Goal: Find specific page/section: Find specific page/section

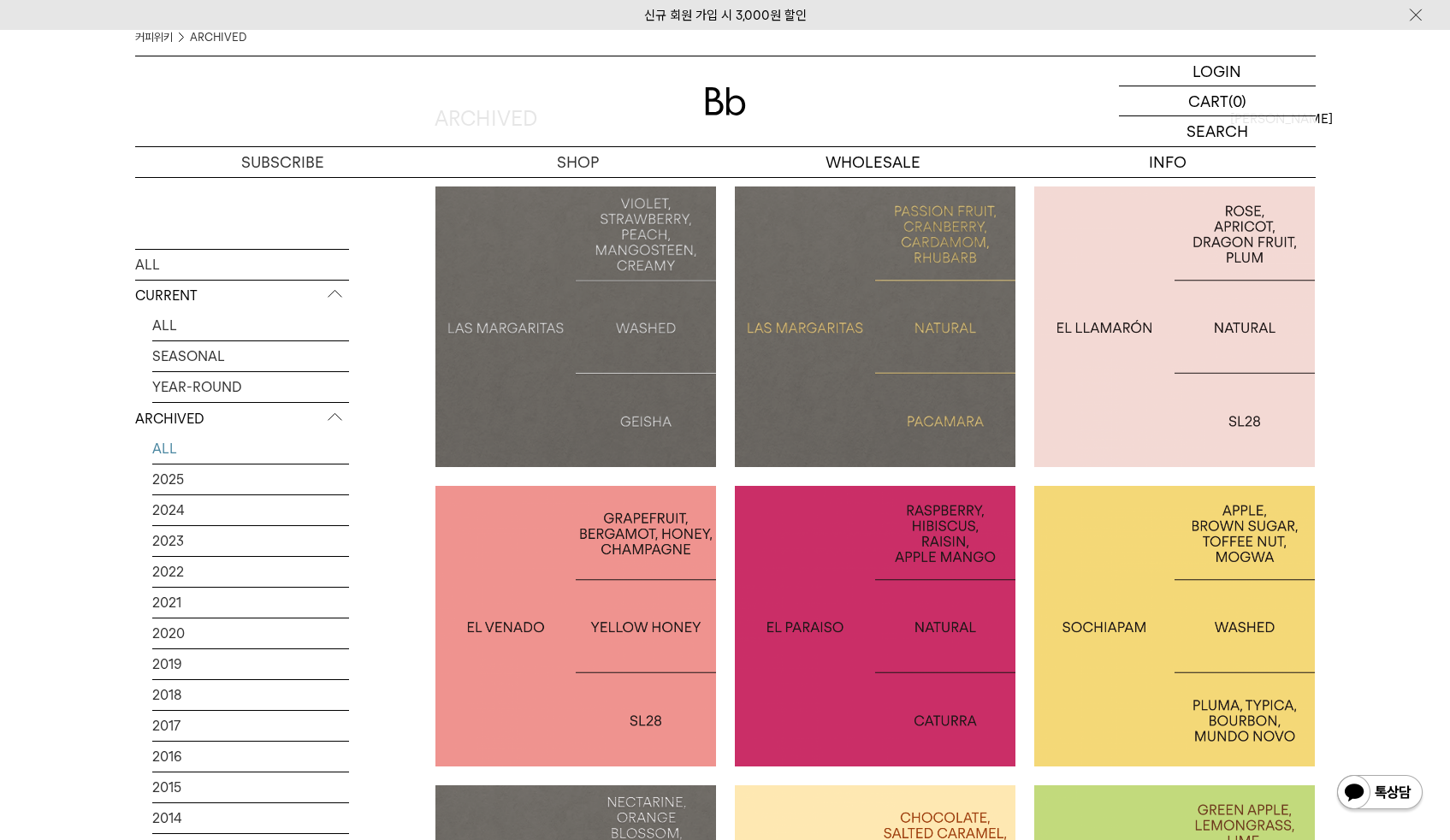
scroll to position [155, 0]
click at [290, 471] on link "2025" at bounding box center [251, 477] width 197 height 30
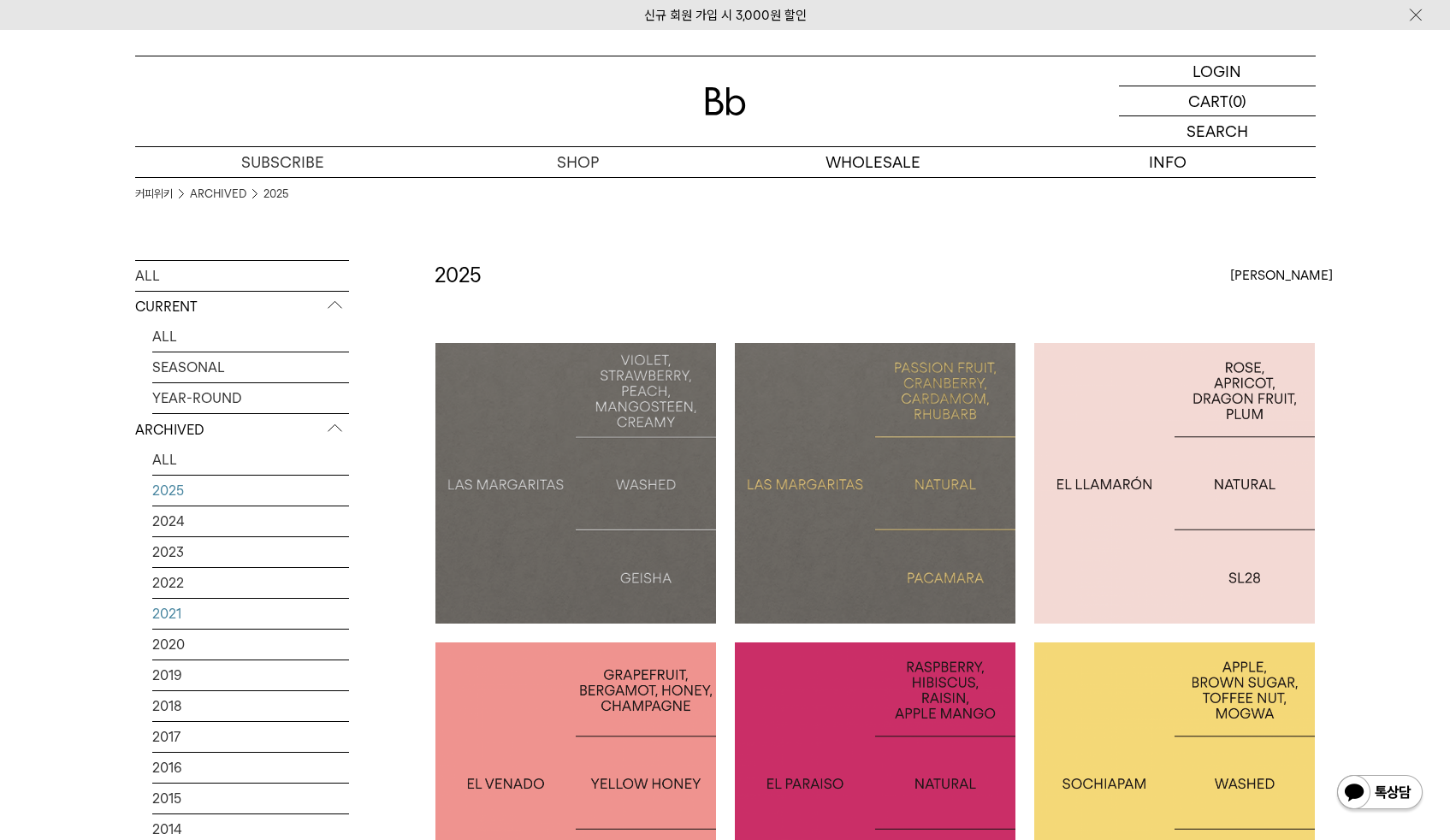
click at [257, 629] on link "2021" at bounding box center [251, 613] width 197 height 30
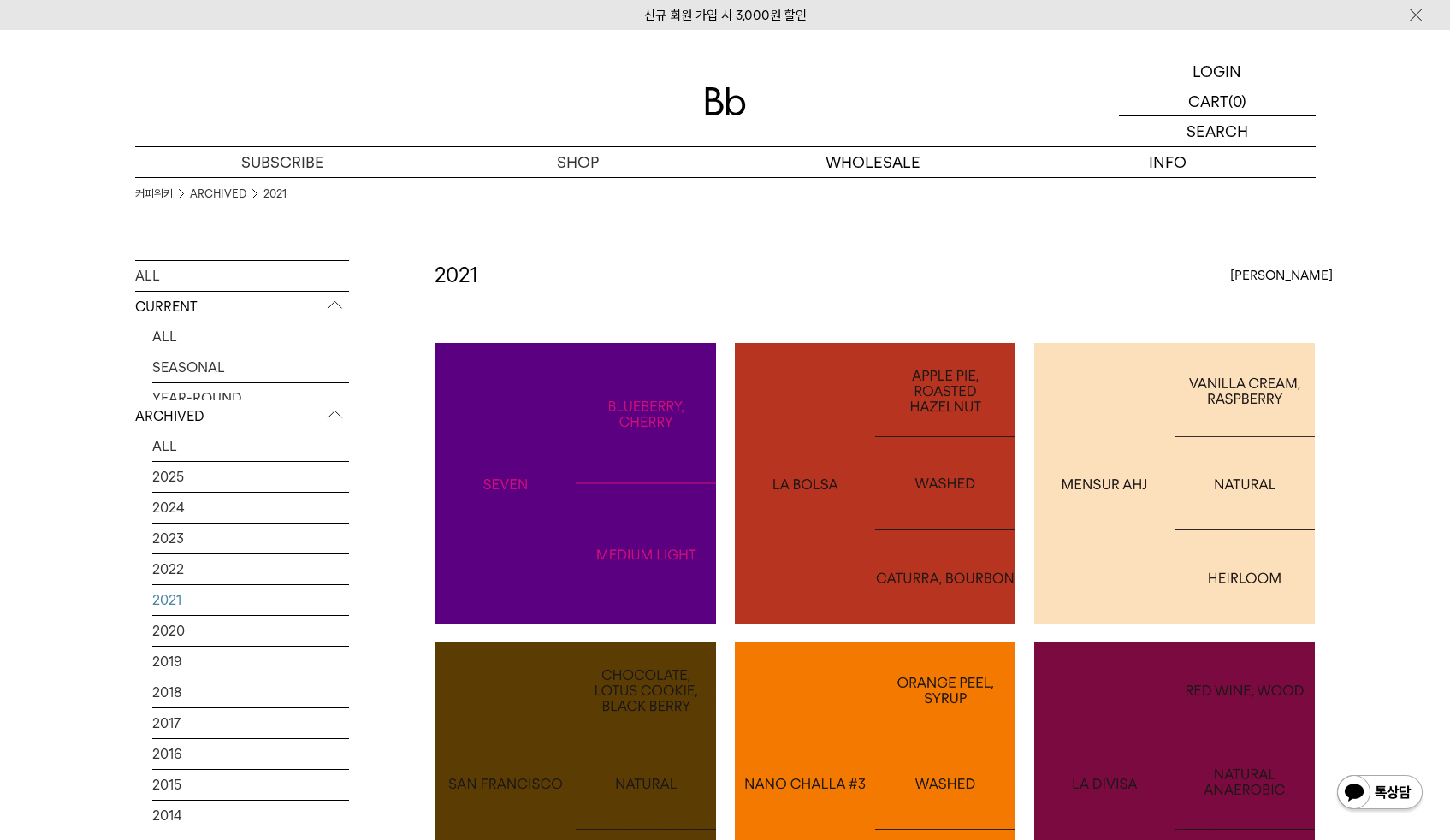
click at [256, 614] on link "2021" at bounding box center [251, 599] width 197 height 30
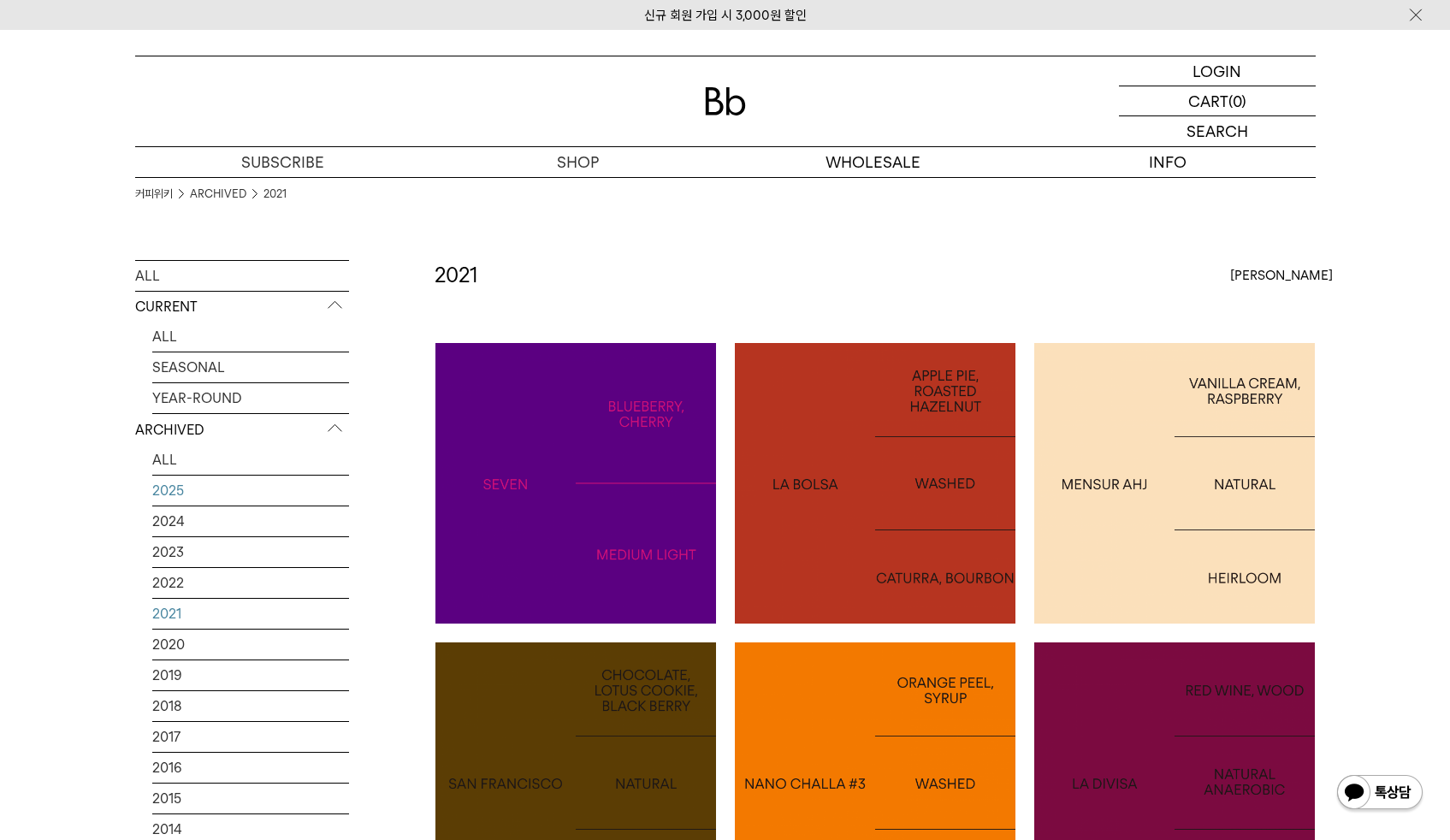
click at [218, 496] on link "2025" at bounding box center [251, 490] width 197 height 30
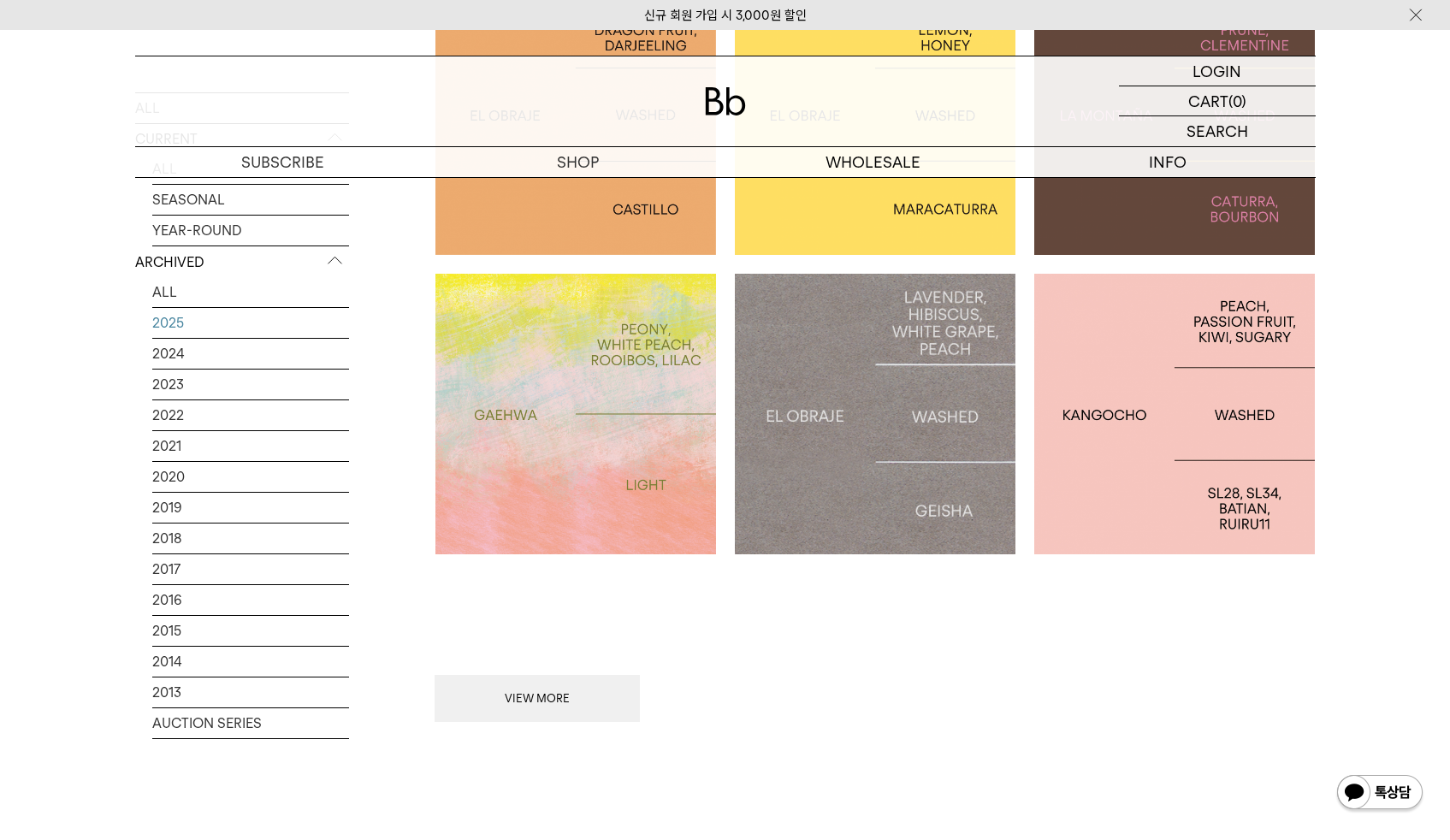
scroll to position [1572, 0]
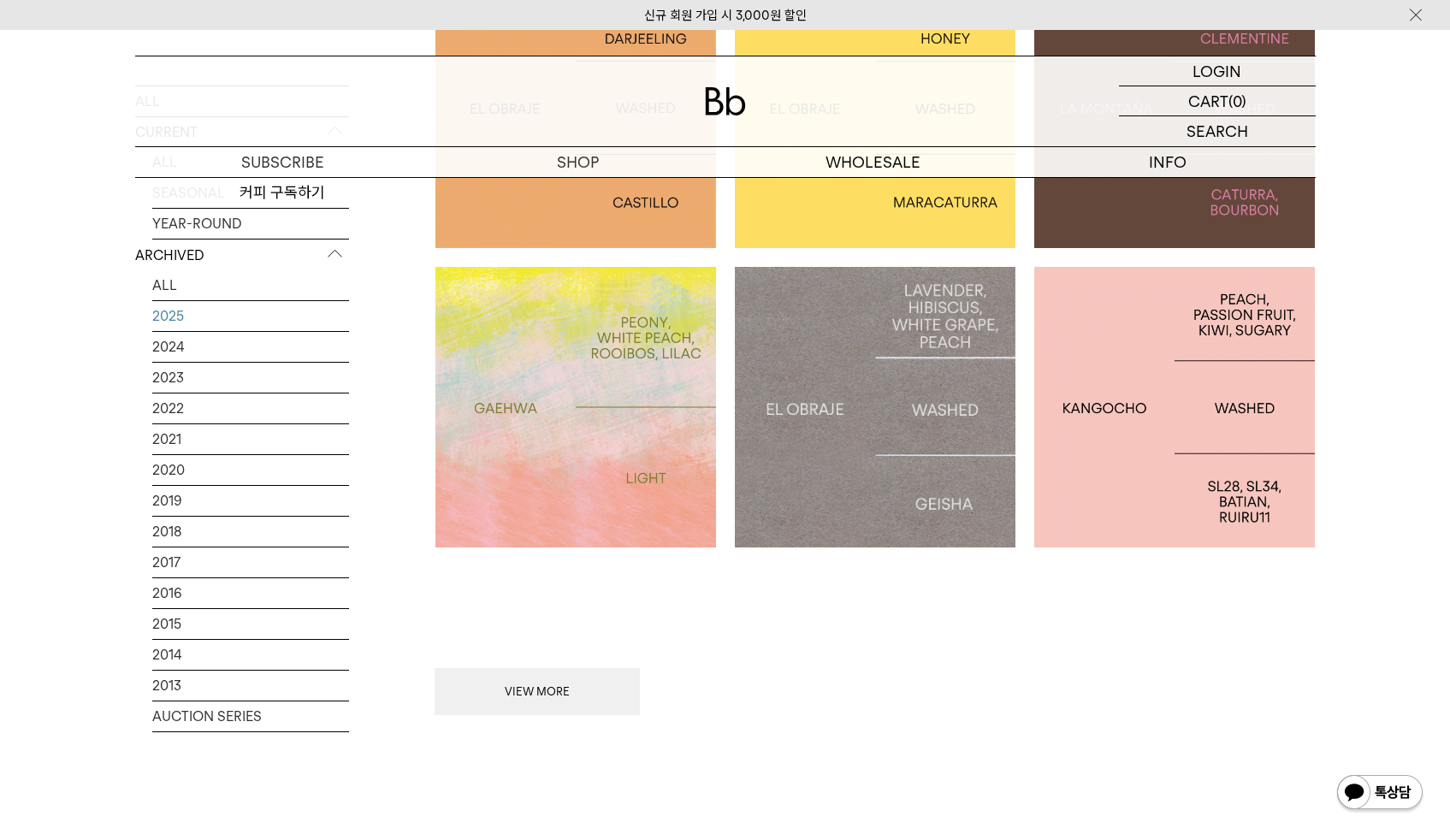
click at [3, 4] on div "신규 회원 가입 시 3,000원 할인" at bounding box center [725, 14] width 1450 height 30
